Goal: Task Accomplishment & Management: Manage account settings

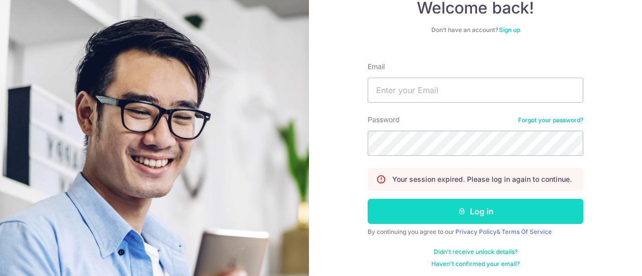
scroll to position [72, 0]
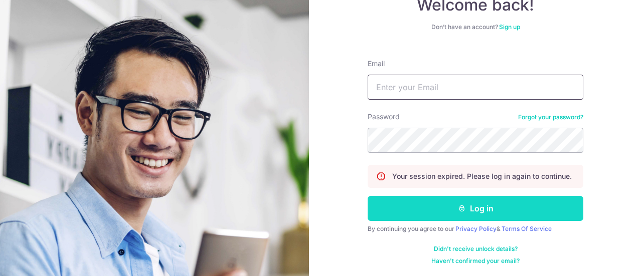
type input "[EMAIL_ADDRESS][DOMAIN_NAME]"
click at [428, 201] on button "Log in" at bounding box center [476, 208] width 216 height 25
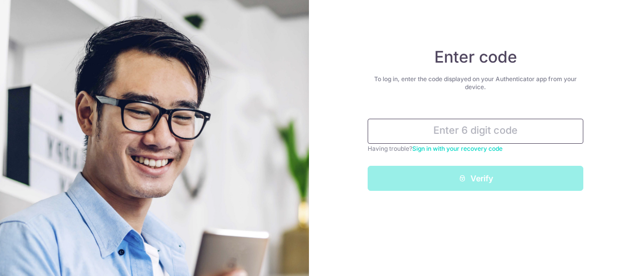
click at [481, 130] on input "text" at bounding box center [476, 131] width 216 height 25
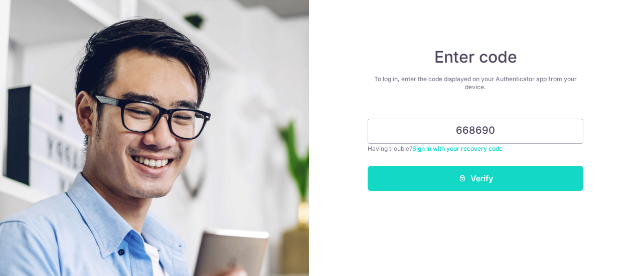
type input "668690"
click at [476, 180] on button "Verify" at bounding box center [476, 178] width 216 height 25
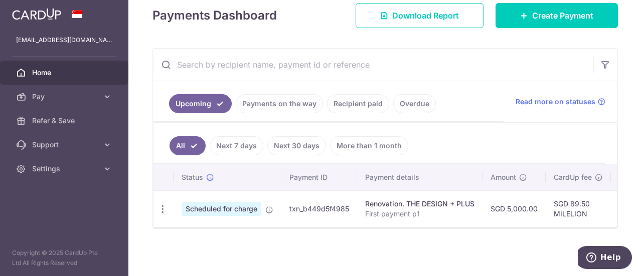
drag, startPoint x: 594, startPoint y: 228, endPoint x: 305, endPoint y: 232, distance: 289.0
click at [305, 232] on div "× Pause Schedule Pause all future payments in this series Pause just this one p…" at bounding box center [385, 138] width 514 height 276
click at [164, 204] on icon "button" at bounding box center [163, 209] width 11 height 11
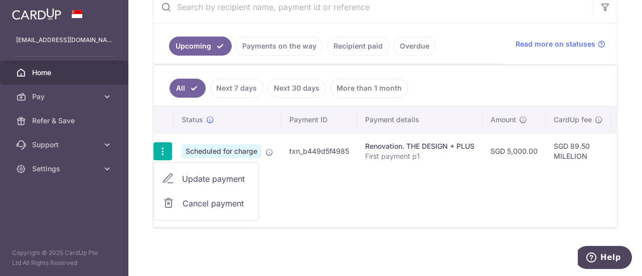
scroll to position [205, 0]
click at [221, 175] on span "Update payment" at bounding box center [216, 179] width 68 height 12
radio input "true"
type input "5,000.00"
type input "16/09/2025"
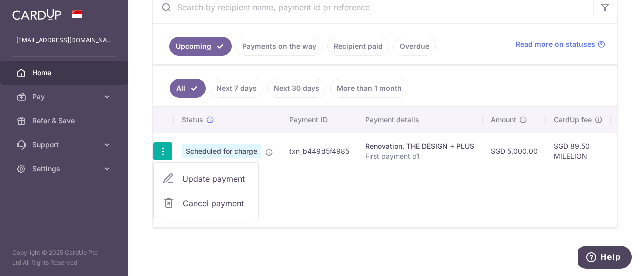
type input "First payment p1"
type input "Upon confirmation 30%"
type input "MILELION"
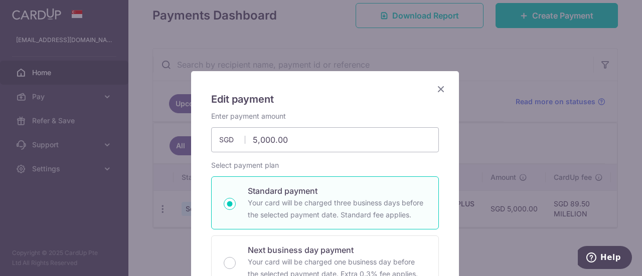
scroll to position [0, 0]
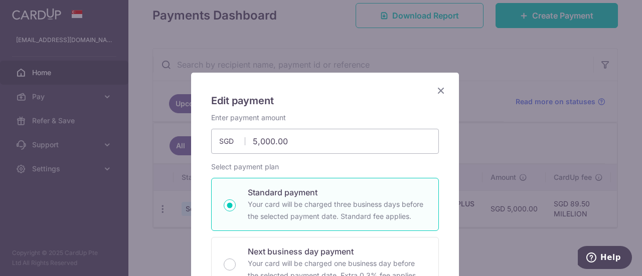
click at [437, 93] on icon "Close" at bounding box center [441, 90] width 12 height 13
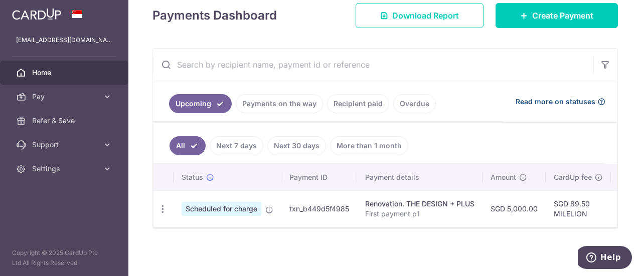
click at [573, 98] on span "Read more on statuses" at bounding box center [556, 102] width 80 height 10
